Goal: Information Seeking & Learning: Compare options

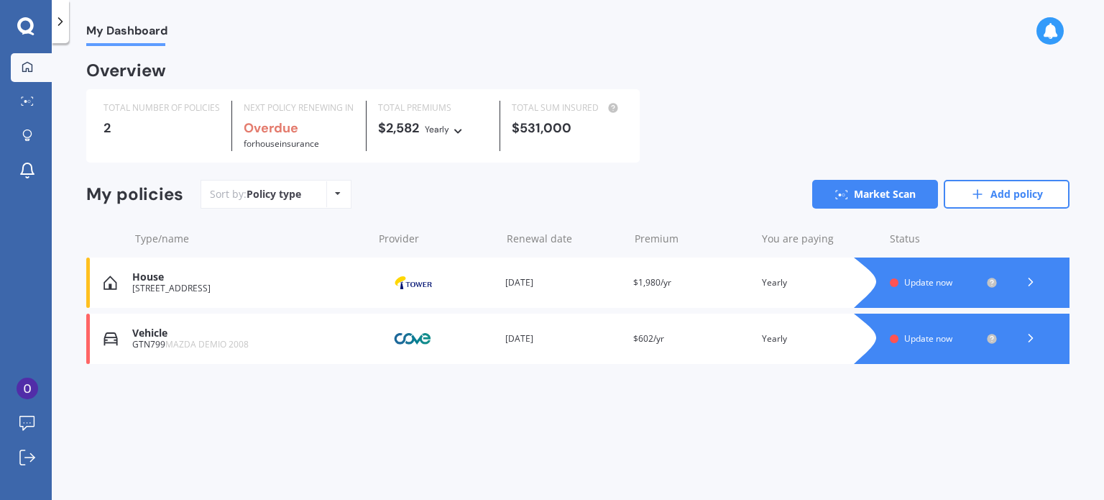
click at [917, 275] on div at bounding box center [976, 282] width 187 height 50
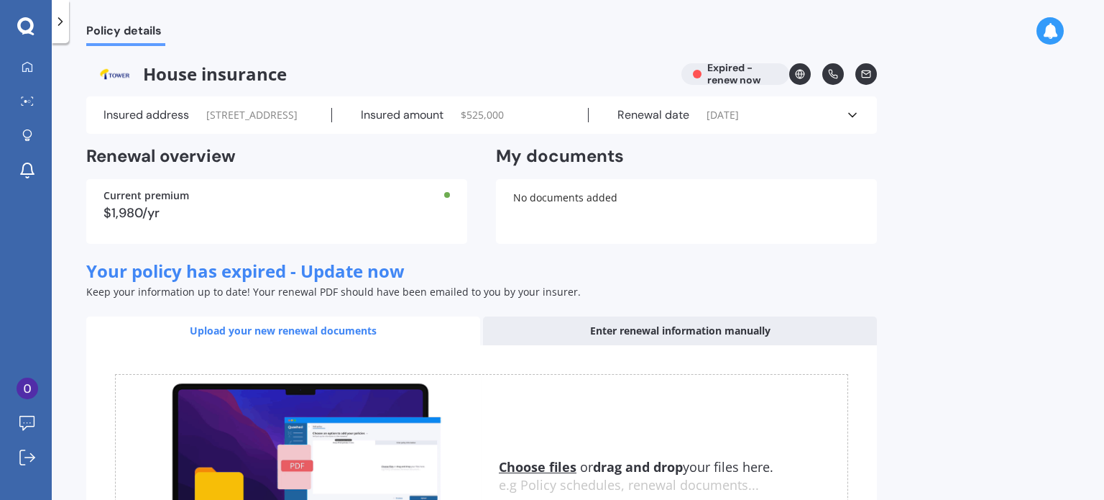
scroll to position [206, 0]
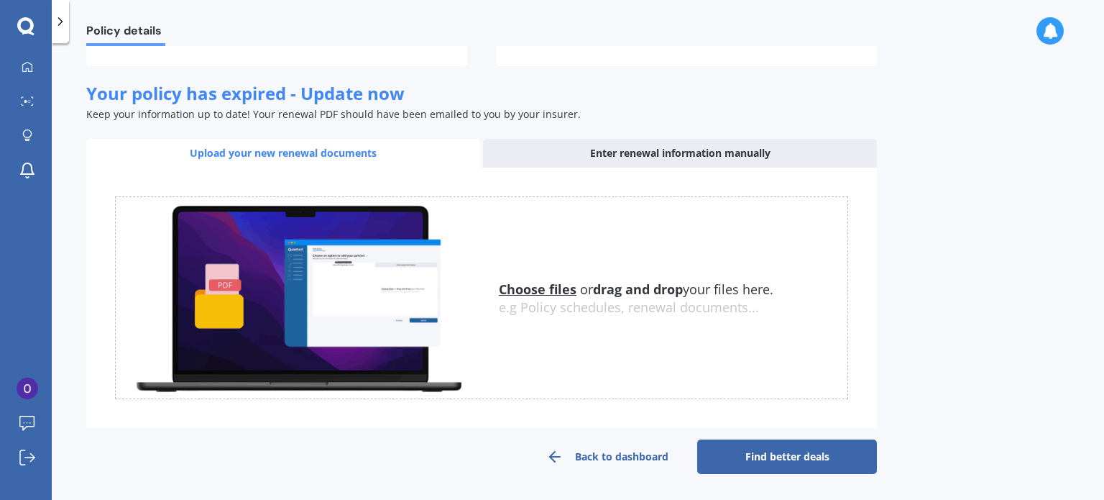
click at [802, 454] on link "Find better deals" at bounding box center [787, 456] width 180 height 35
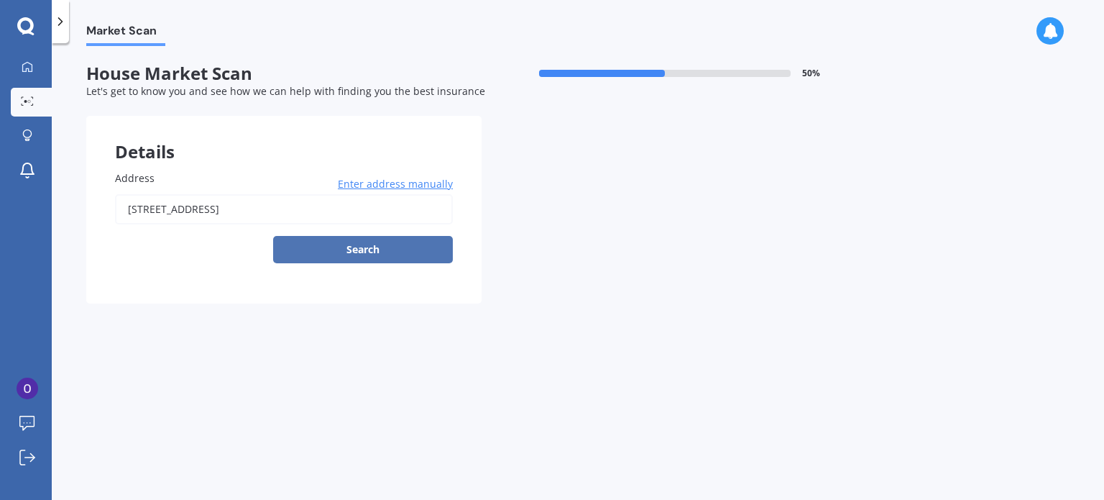
click at [336, 255] on button "Search" at bounding box center [363, 249] width 180 height 27
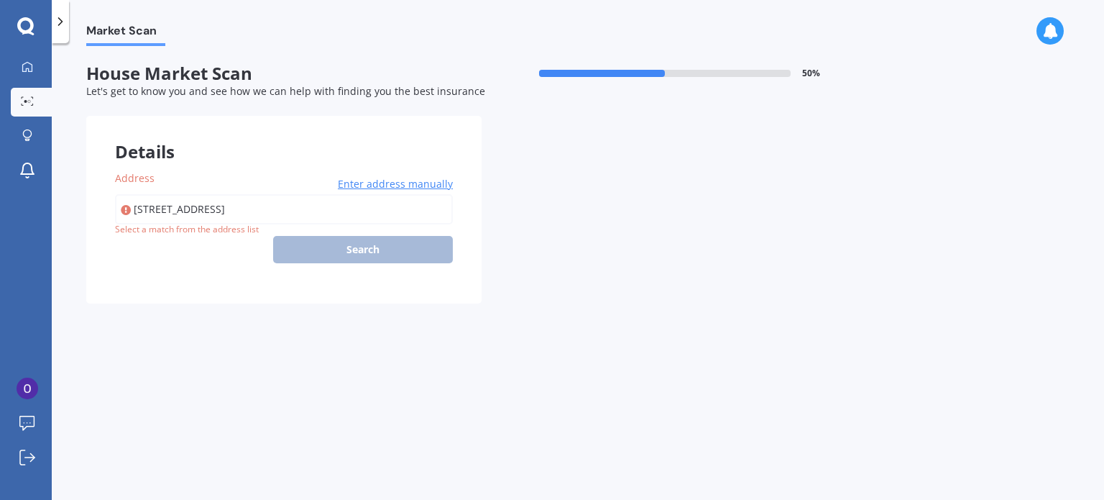
type input "[STREET_ADDRESS]"
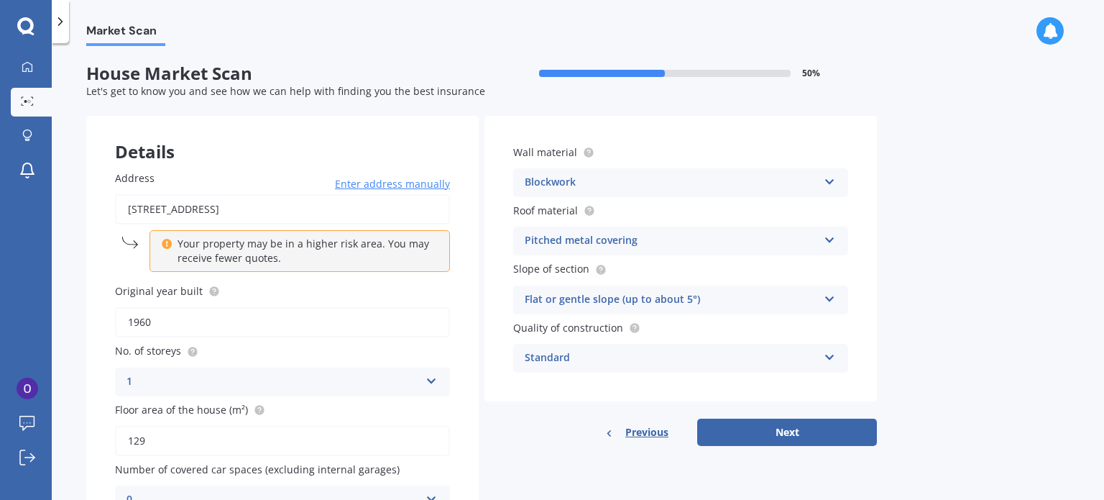
click at [295, 320] on input "1960" at bounding box center [282, 322] width 335 height 30
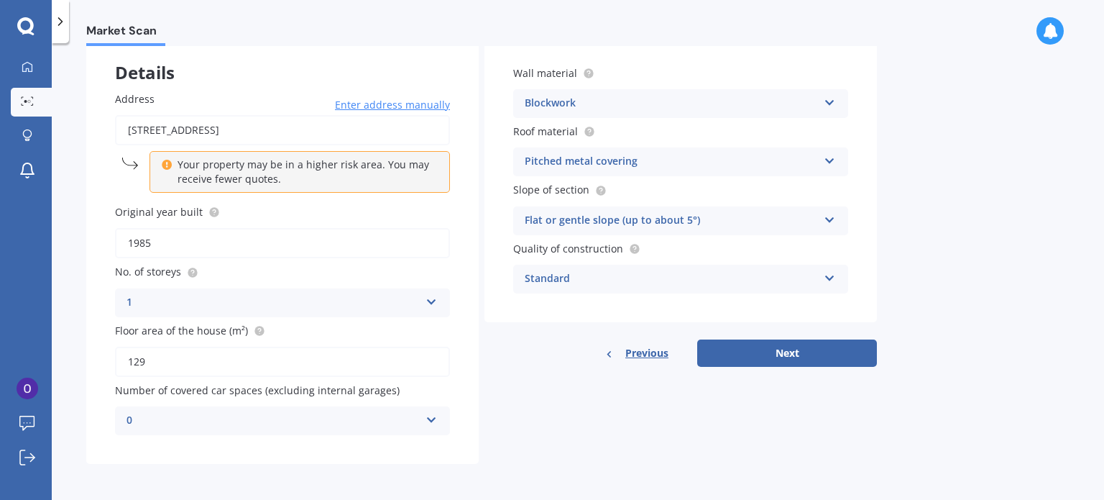
type input "1985"
click at [376, 413] on div "0" at bounding box center [273, 420] width 293 height 17
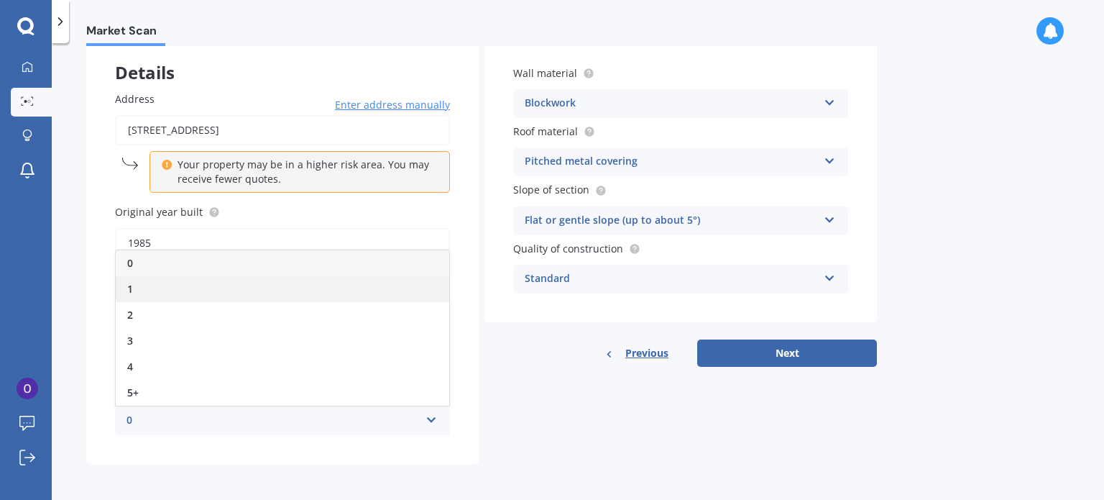
click at [296, 290] on div "1" at bounding box center [283, 289] width 334 height 26
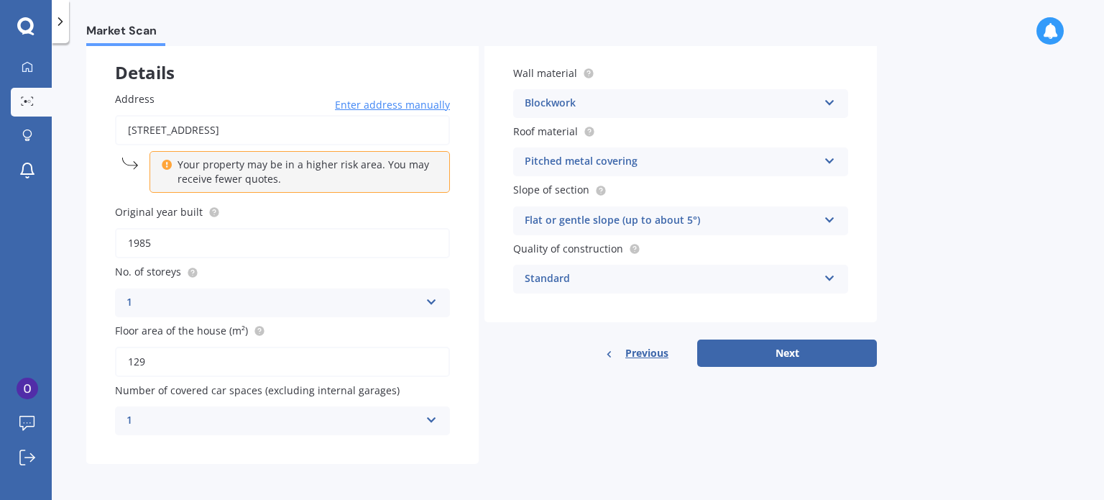
click at [239, 416] on div "1" at bounding box center [273, 420] width 293 height 17
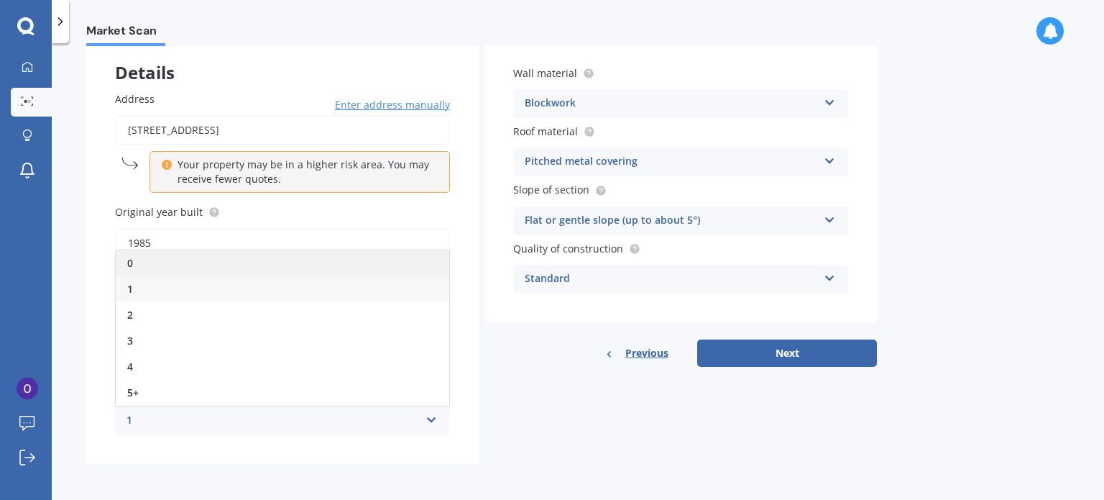
click at [181, 265] on div "0" at bounding box center [283, 263] width 334 height 26
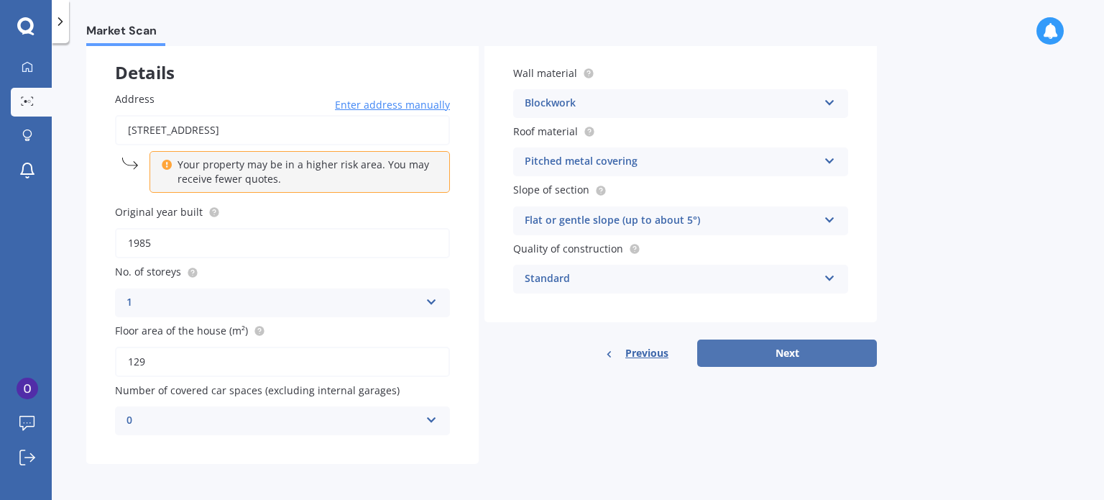
click at [742, 346] on button "Next" at bounding box center [787, 352] width 180 height 27
select select "25"
select select "06"
select select "1989"
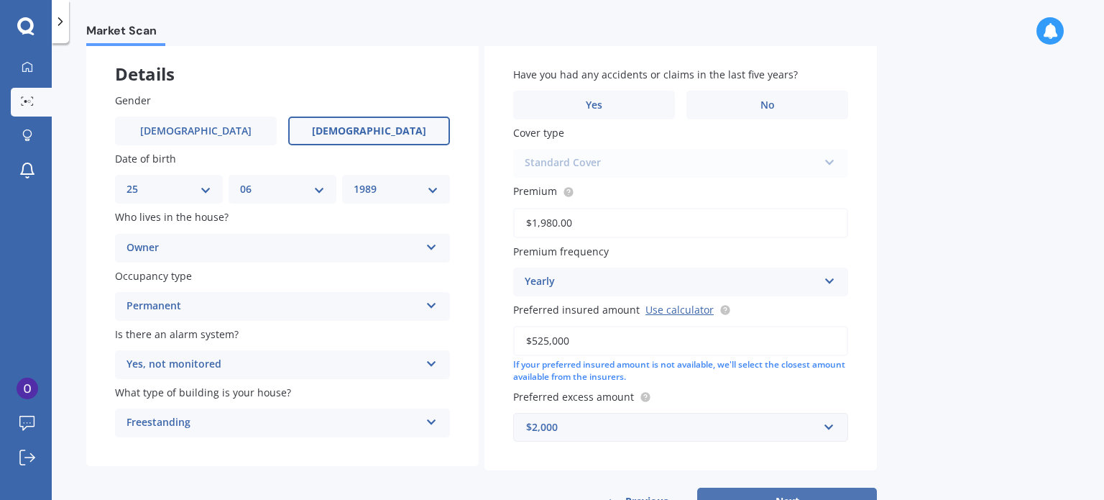
scroll to position [0, 0]
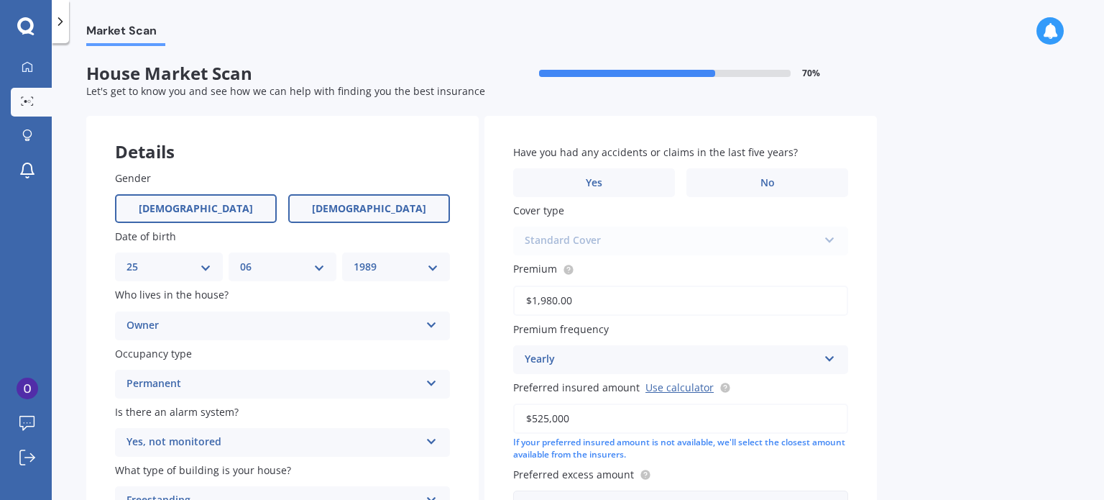
click at [183, 203] on span "[DEMOGRAPHIC_DATA]" at bounding box center [196, 209] width 114 height 12
click at [0, 0] on input "[DEMOGRAPHIC_DATA]" at bounding box center [0, 0] width 0 height 0
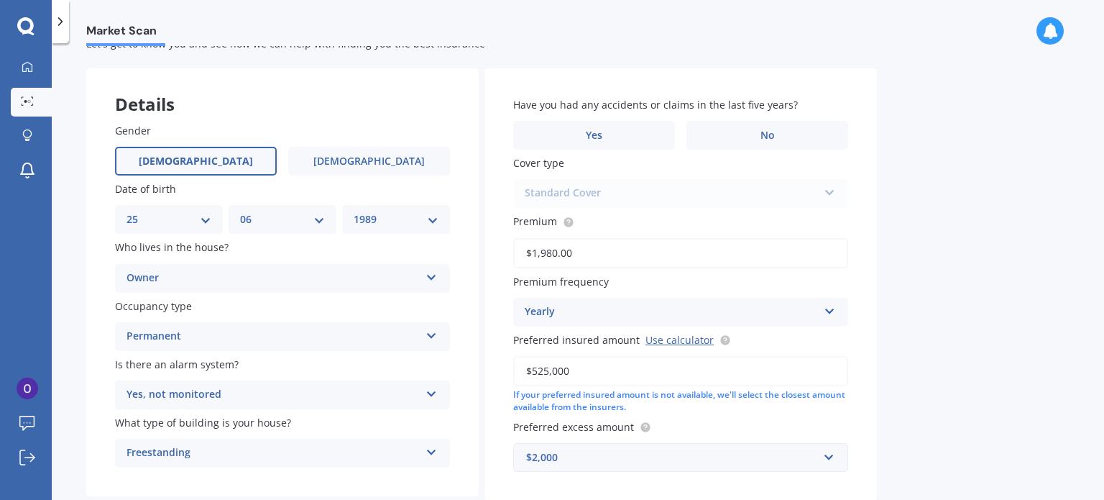
scroll to position [46, 0]
click at [739, 129] on label "No" at bounding box center [768, 136] width 162 height 29
click at [0, 0] on input "No" at bounding box center [0, 0] width 0 height 0
click at [541, 375] on input "$525,000" at bounding box center [680, 372] width 335 height 30
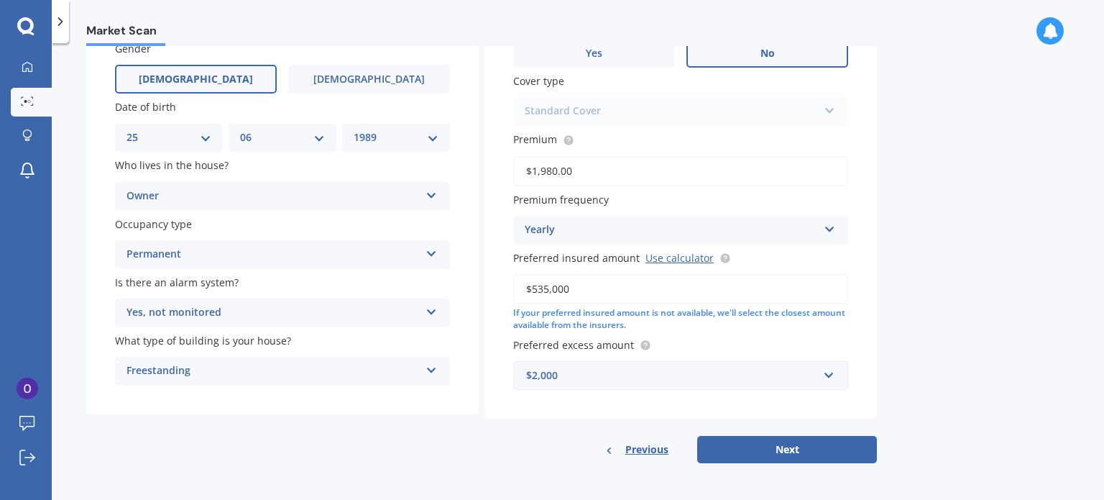
type input "$535,000"
click at [807, 380] on div "$2,000" at bounding box center [672, 375] width 292 height 16
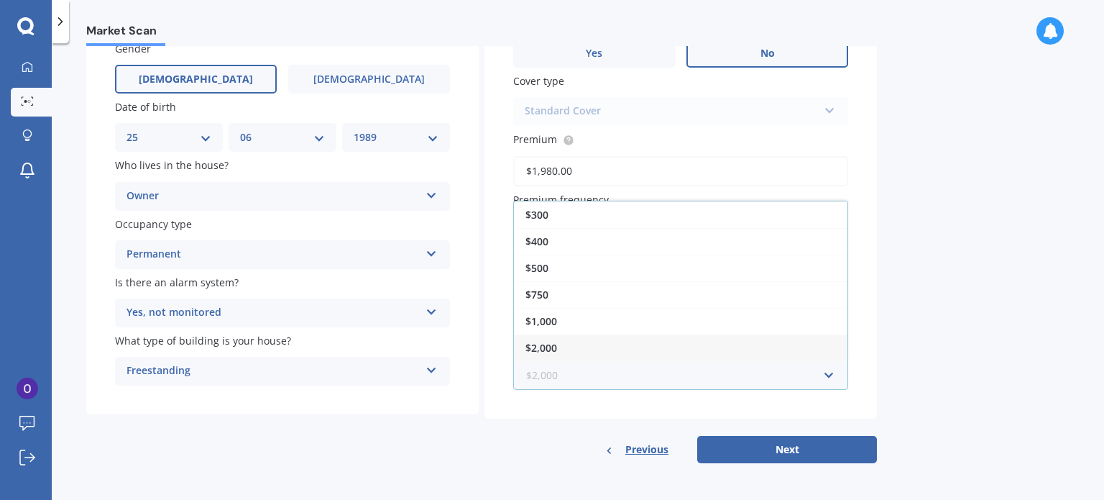
scroll to position [24, 0]
click at [733, 345] on div "$2,500" at bounding box center [681, 350] width 334 height 27
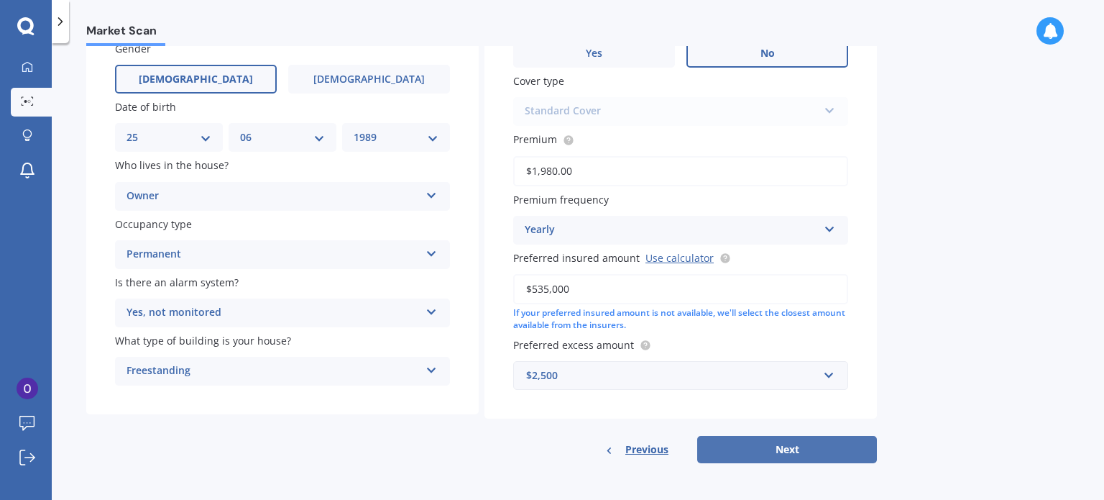
click at [793, 454] on button "Next" at bounding box center [787, 449] width 180 height 27
select select "25"
select select "06"
select select "1989"
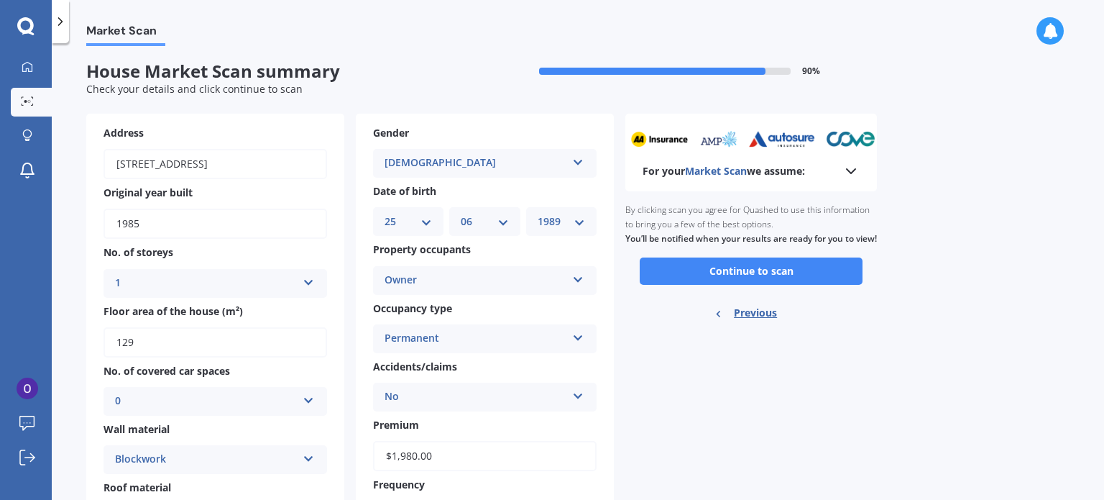
scroll to position [0, 0]
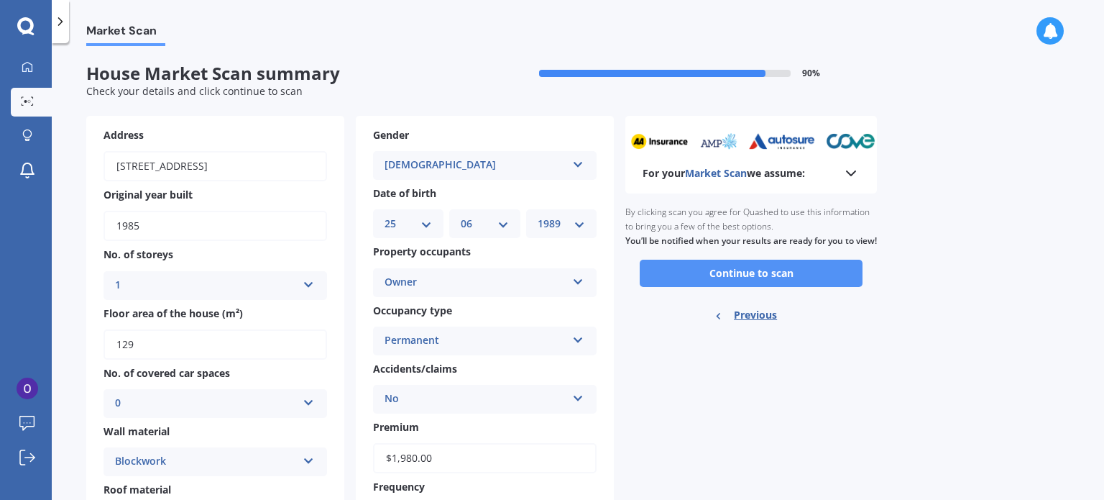
click at [720, 287] on button "Continue to scan" at bounding box center [751, 273] width 223 height 27
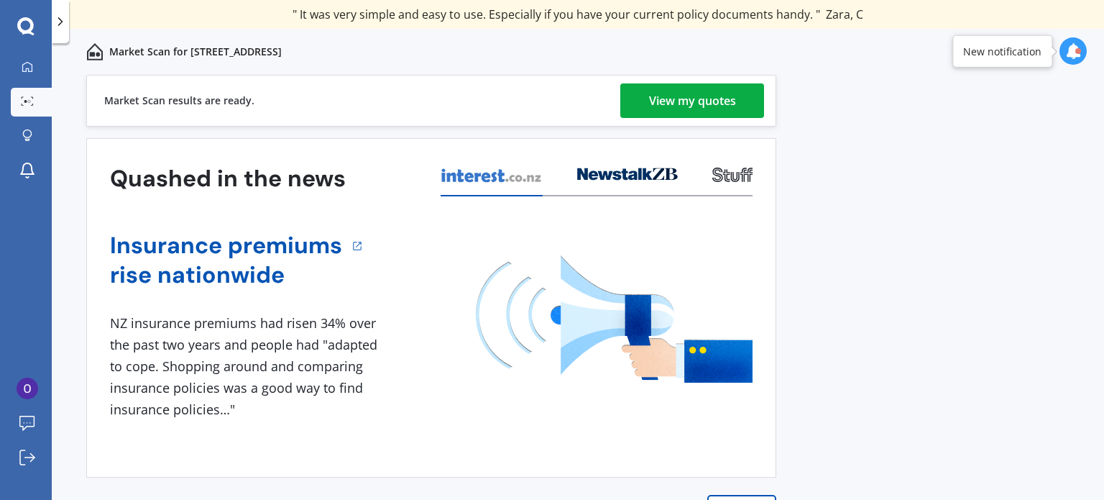
click at [659, 91] on div "View my quotes" at bounding box center [692, 100] width 87 height 35
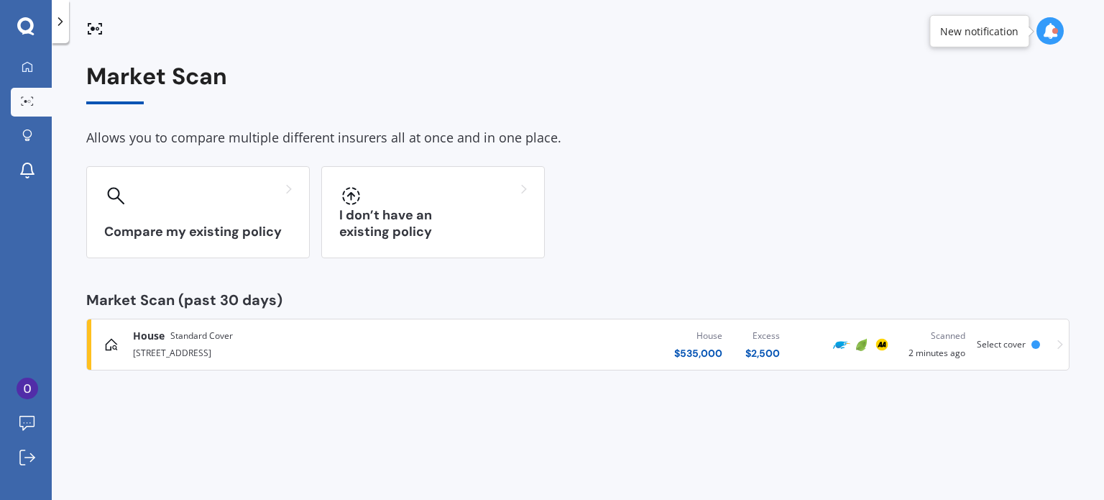
click at [271, 336] on div "House Standard Cover" at bounding box center [290, 336] width 315 height 14
